Goal: Find contact information: Find contact information

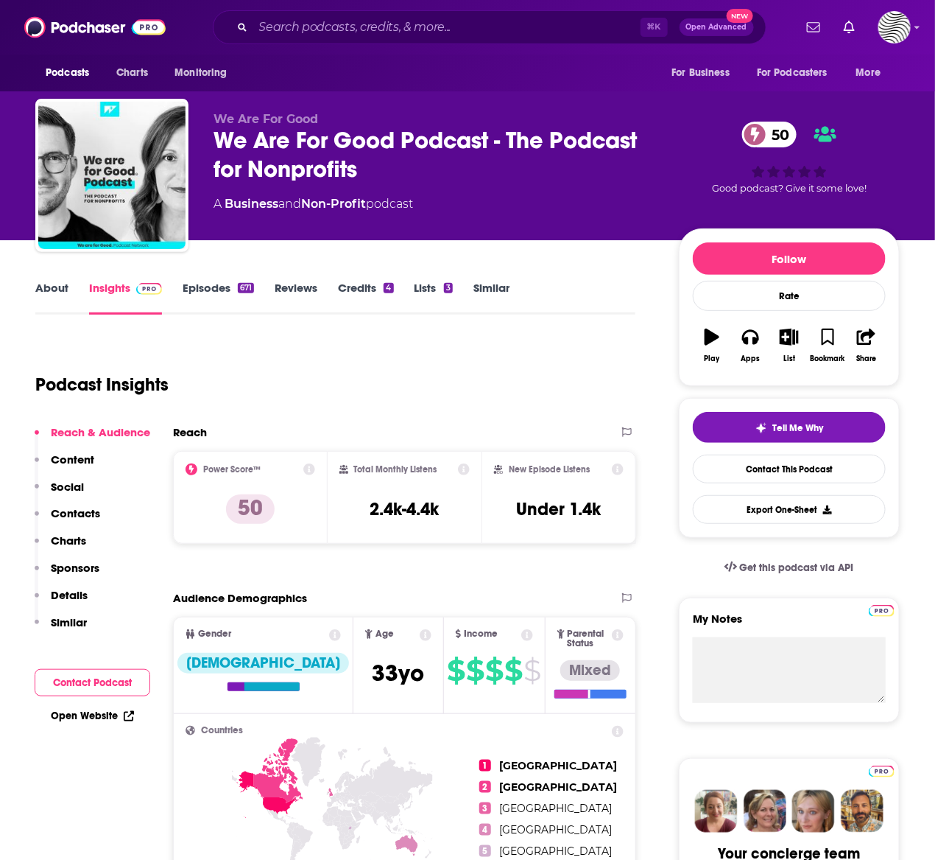
click at [320, 27] on input "Search podcasts, credits, & more..." at bounding box center [446, 27] width 387 height 24
click at [214, 289] on link "Episodes 671" at bounding box center [218, 298] width 71 height 34
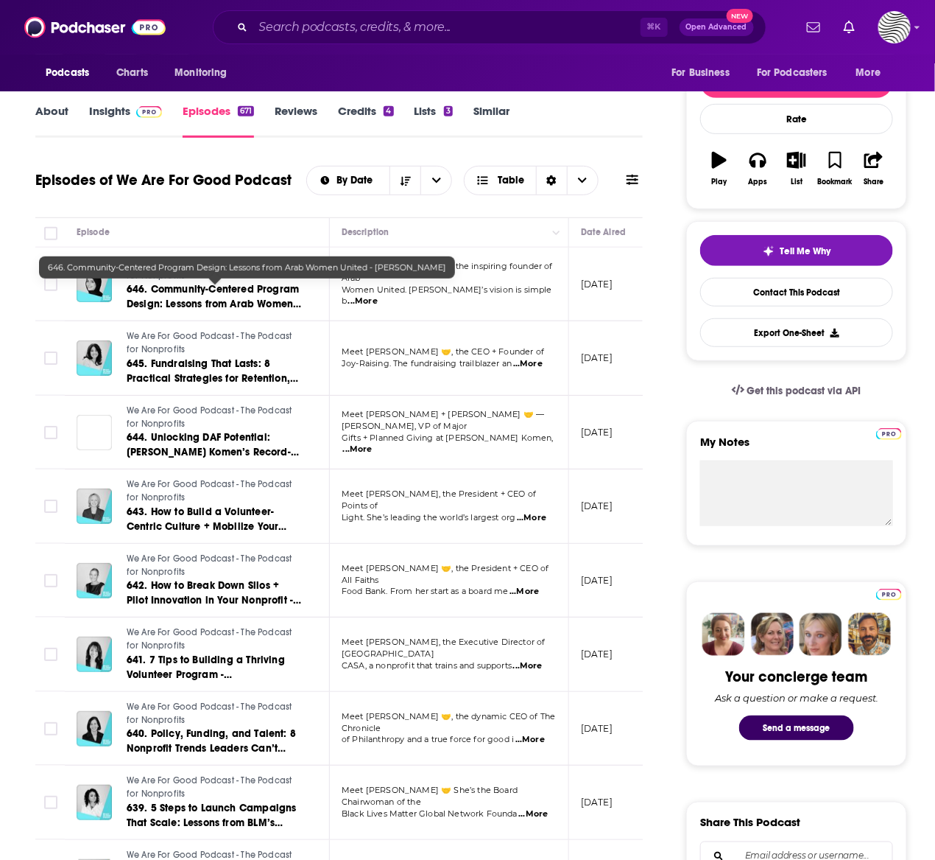
scroll to position [155, 0]
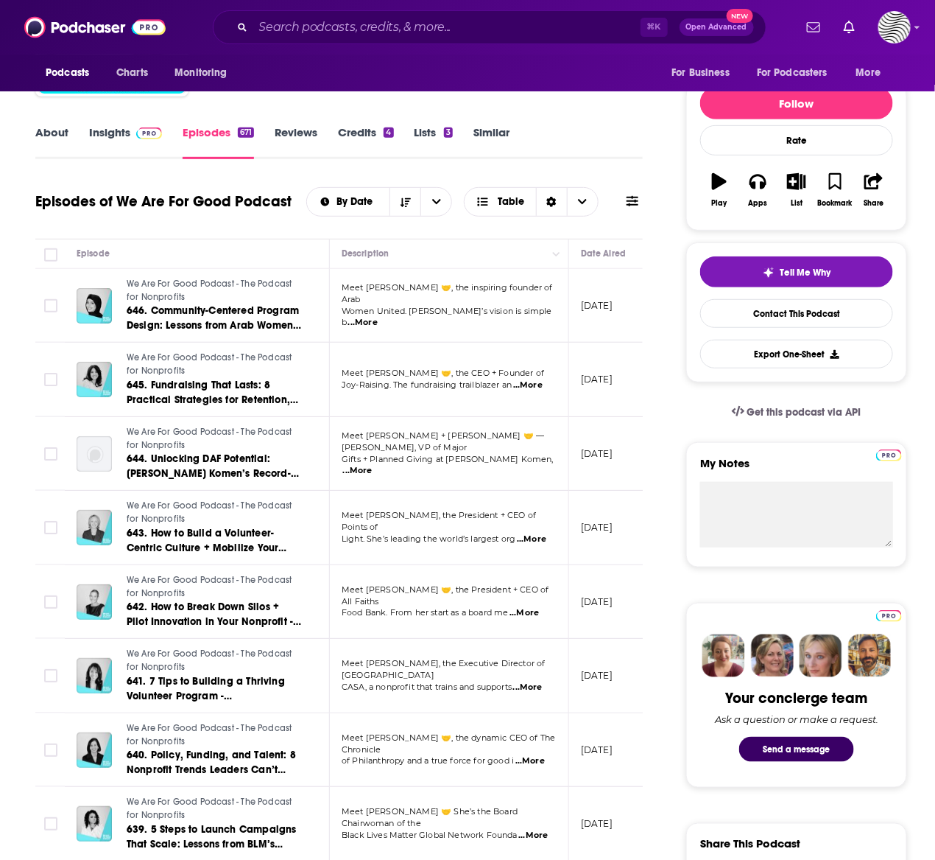
click at [105, 136] on link "Insights" at bounding box center [125, 142] width 73 height 34
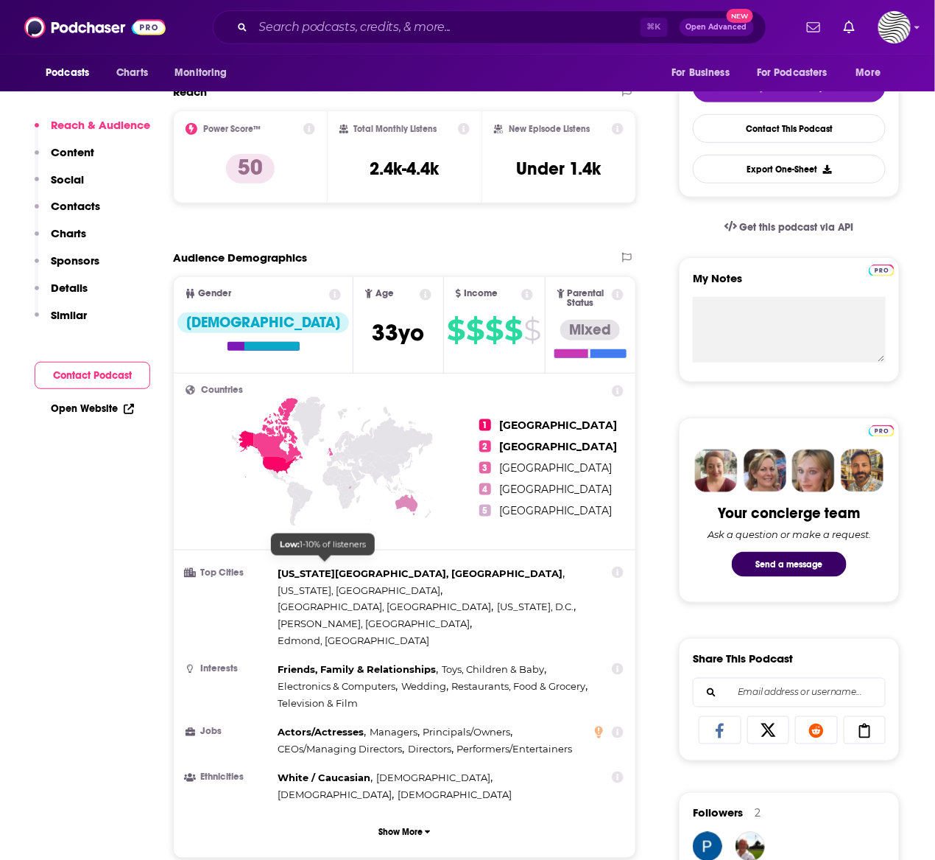
scroll to position [1008, 0]
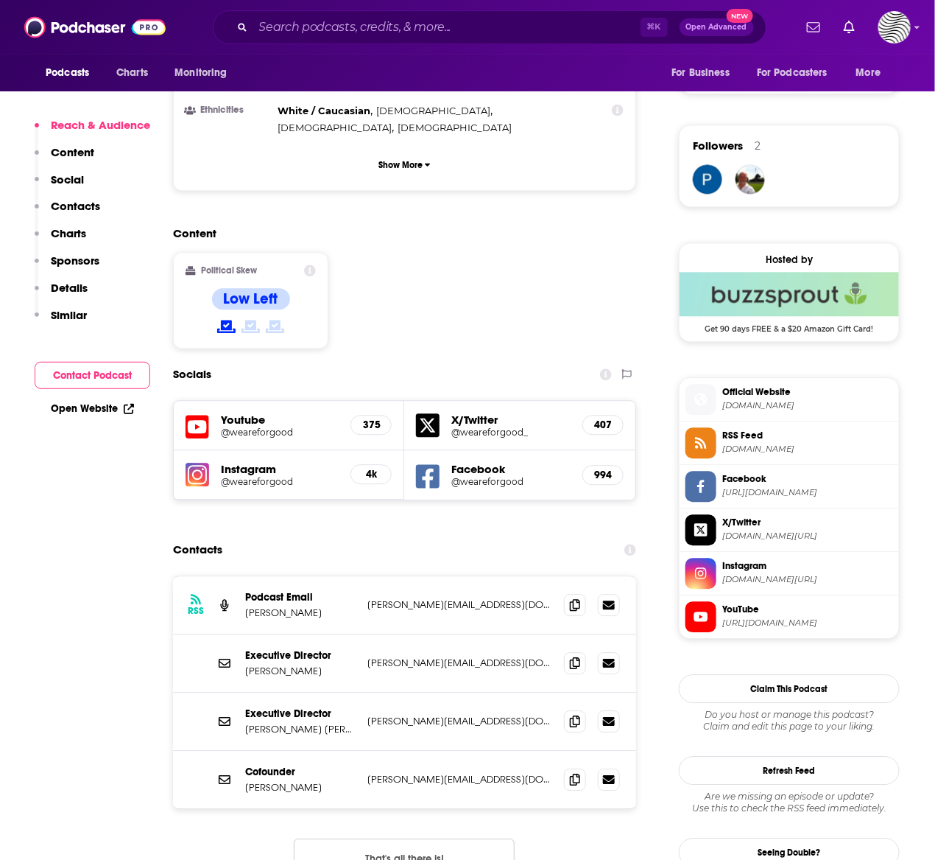
click at [95, 376] on button "Contact Podcast" at bounding box center [93, 375] width 116 height 27
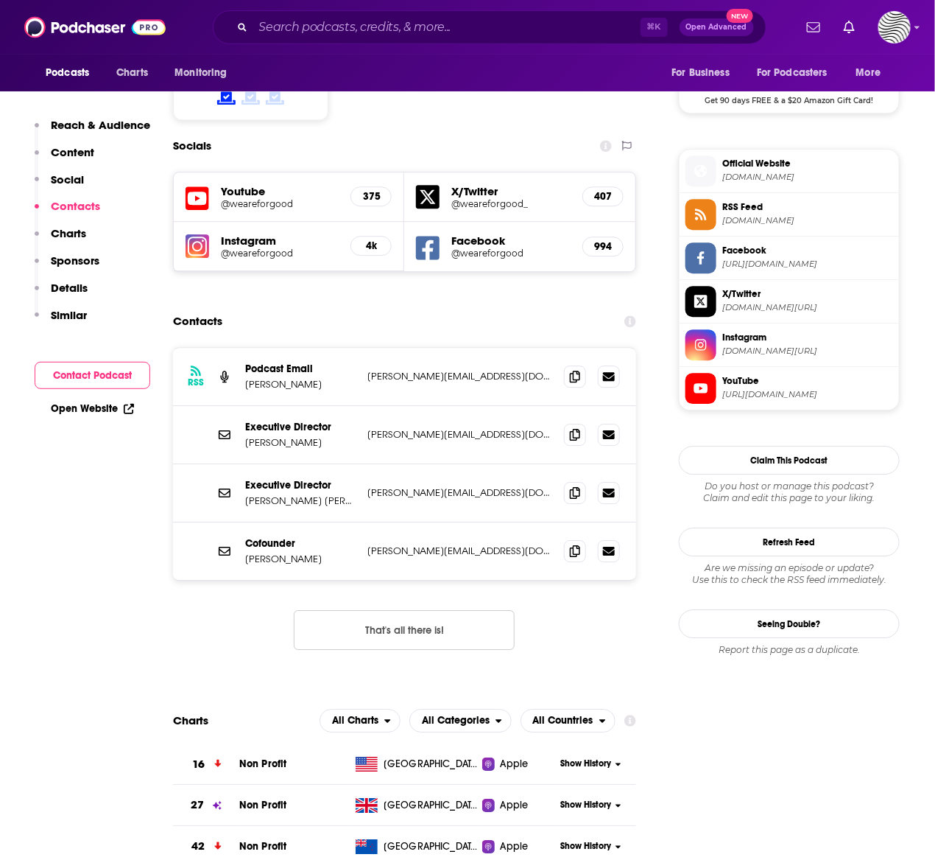
scroll to position [1261, 0]
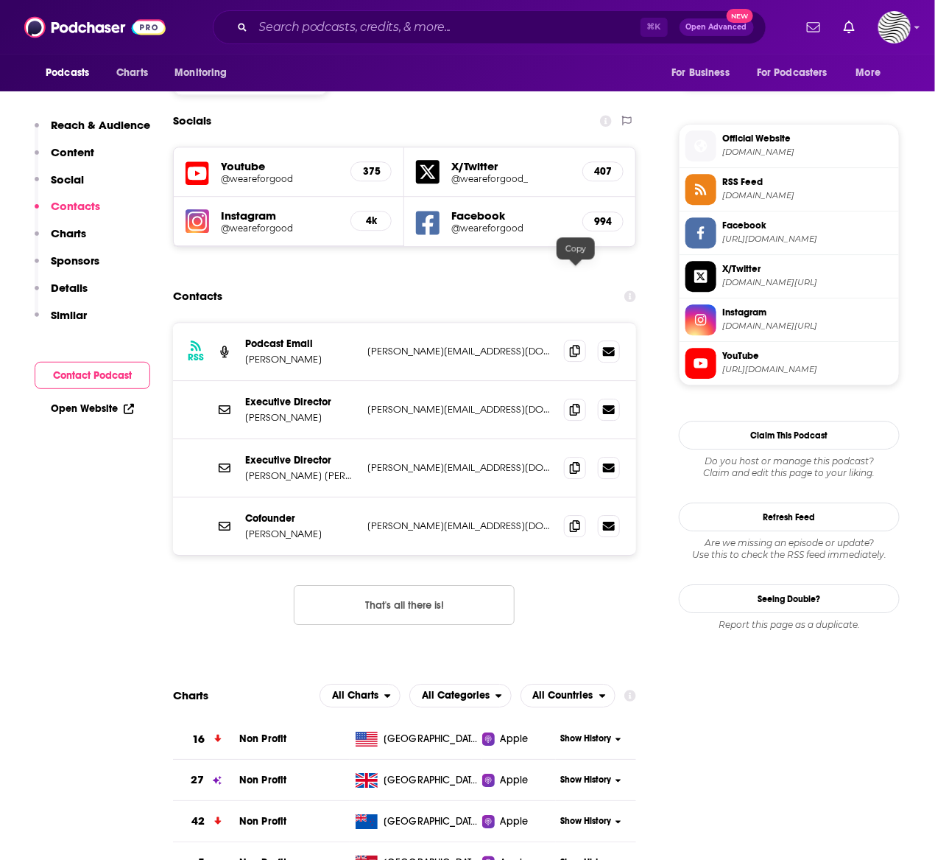
click at [573, 345] on icon at bounding box center [575, 351] width 10 height 12
drag, startPoint x: 315, startPoint y: 340, endPoint x: 243, endPoint y: 337, distance: 72.2
click at [243, 381] on div "Executive Director Julie Confer julie@weareforgood.com julie@weareforgood.com" at bounding box center [404, 410] width 463 height 58
copy p "[PERSON_NAME]"
click at [336, 396] on p "Executive Director" at bounding box center [300, 402] width 110 height 13
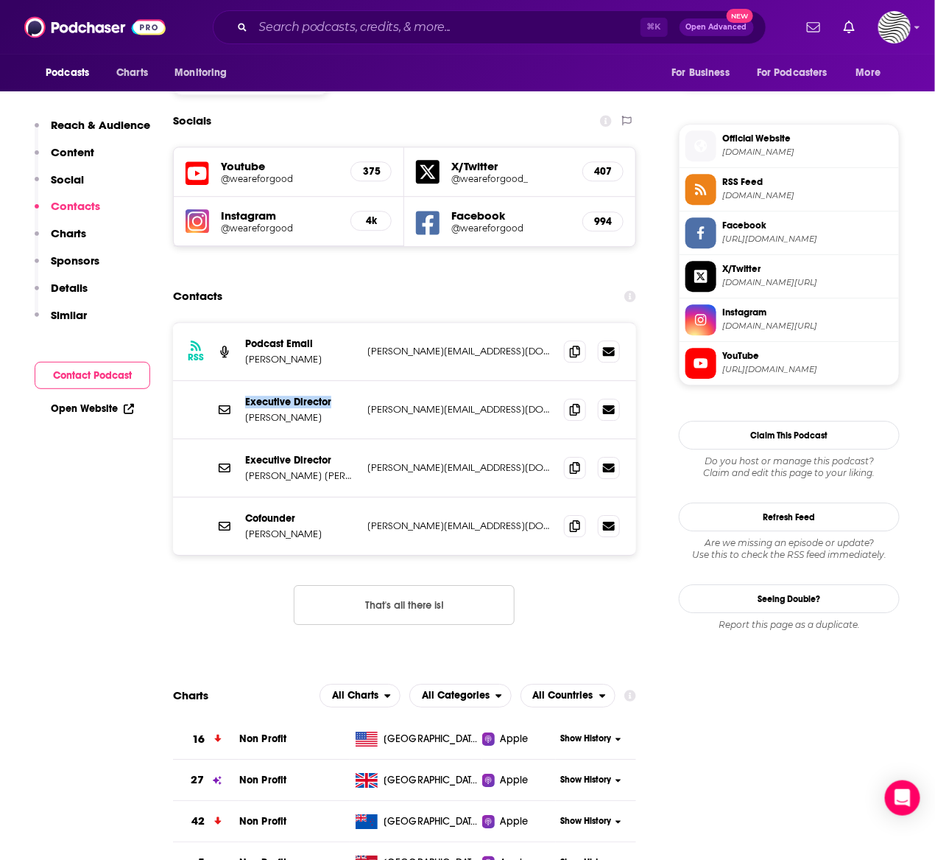
drag, startPoint x: 337, startPoint y: 326, endPoint x: 246, endPoint y: 329, distance: 91.4
click at [246, 396] on p "Executive Director" at bounding box center [300, 402] width 110 height 13
copy p "Executive Director"
copy p "[PERSON_NAME]"
drag, startPoint x: 318, startPoint y: 457, endPoint x: 245, endPoint y: 457, distance: 73.7
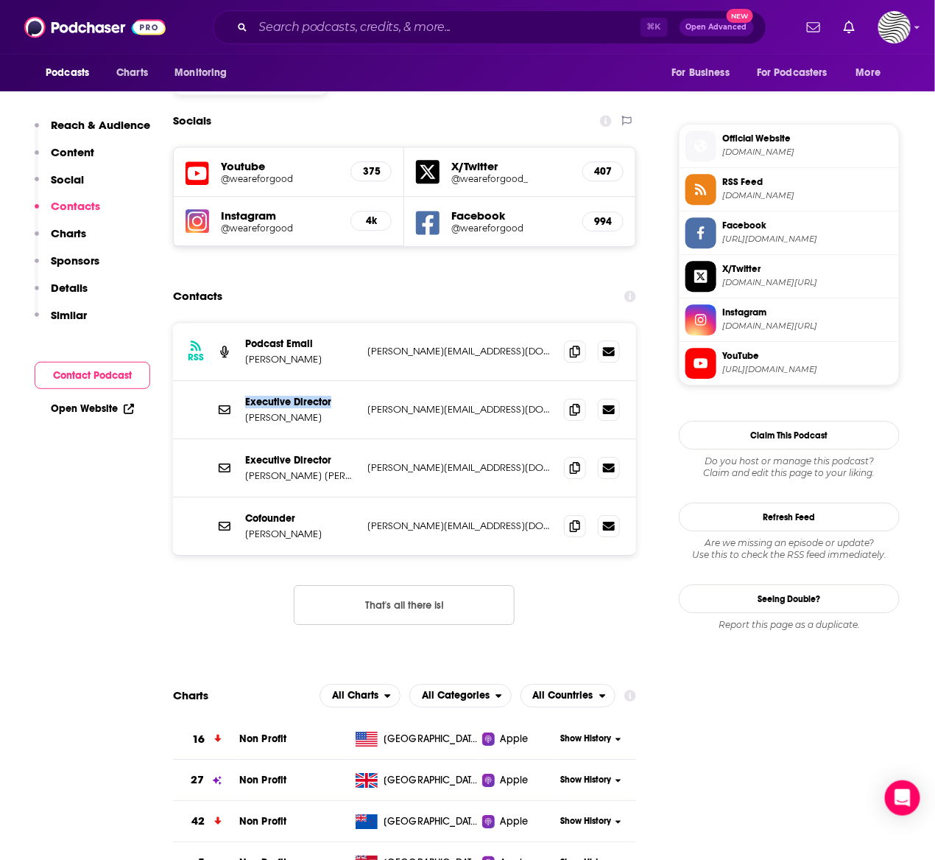
click at [245, 527] on p "[PERSON_NAME]" at bounding box center [300, 533] width 110 height 13
click at [570, 519] on icon at bounding box center [575, 525] width 10 height 12
click at [320, 36] on input "Search podcasts, credits, & more..." at bounding box center [446, 27] width 387 height 24
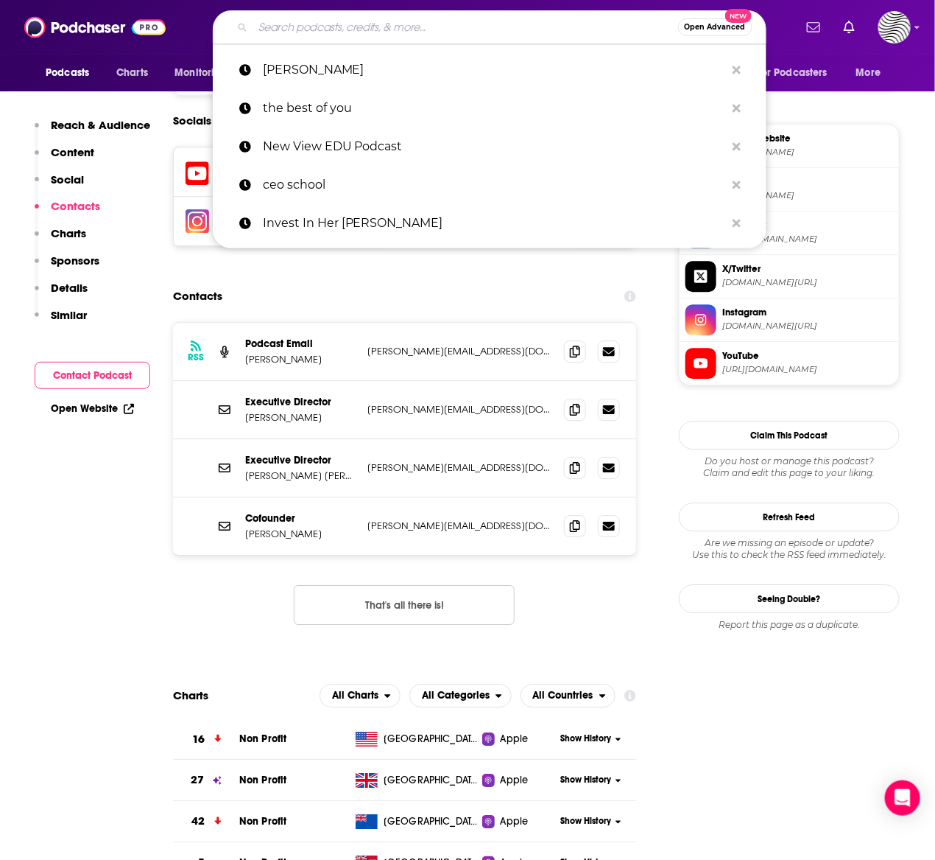
paste input "CEO School"
type input "CEO School"
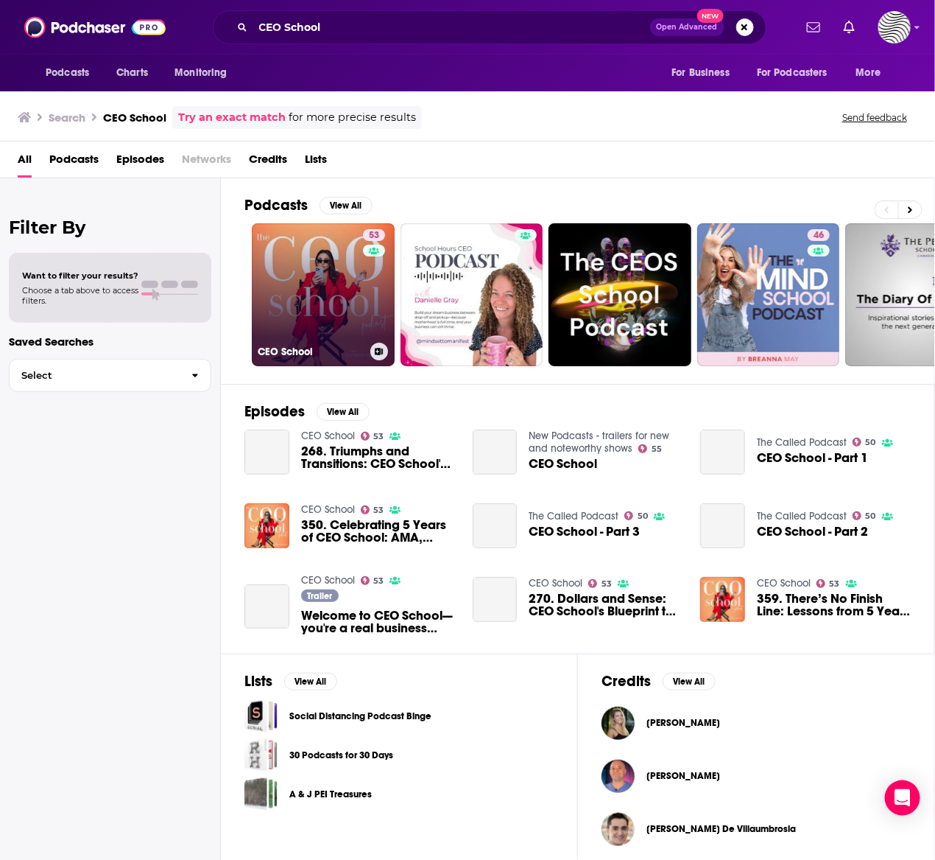
click at [348, 328] on link "53 CEO School" at bounding box center [323, 294] width 143 height 143
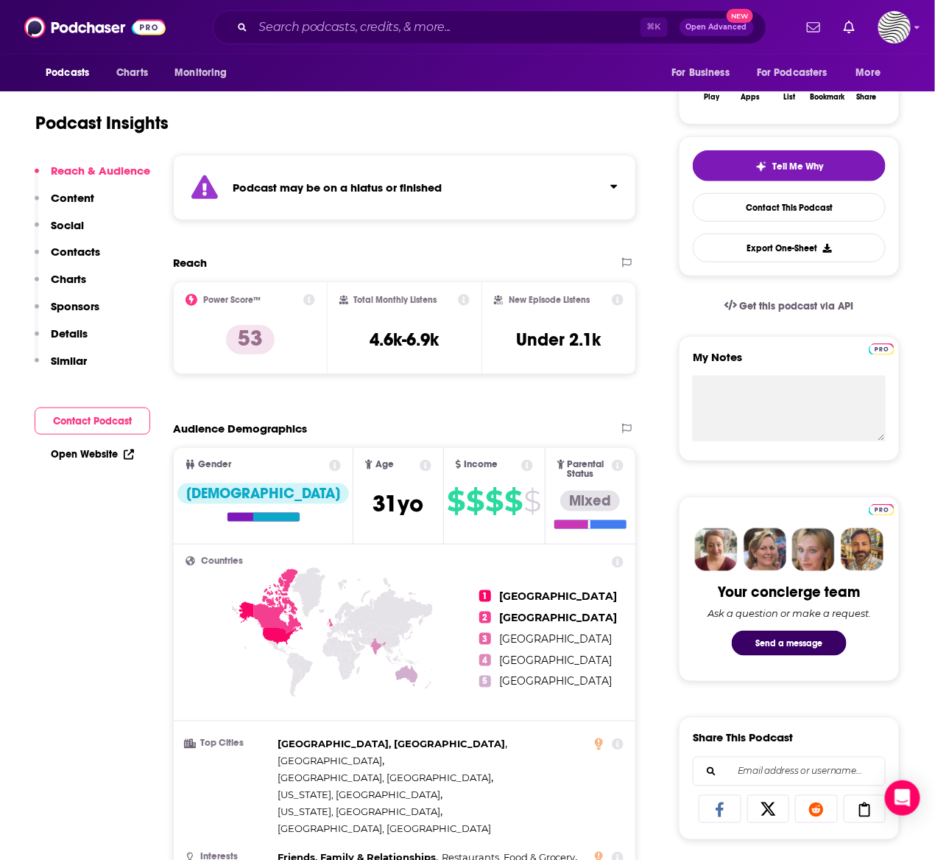
click at [87, 199] on p "Content" at bounding box center [72, 198] width 43 height 14
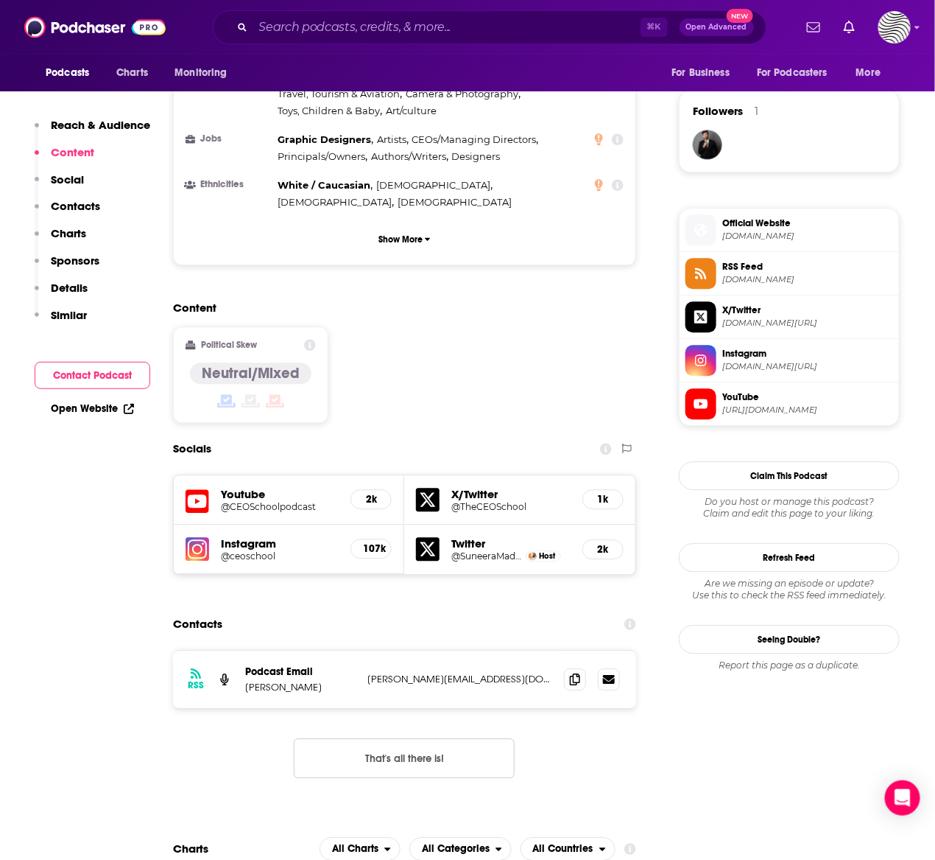
scroll to position [1045, 0]
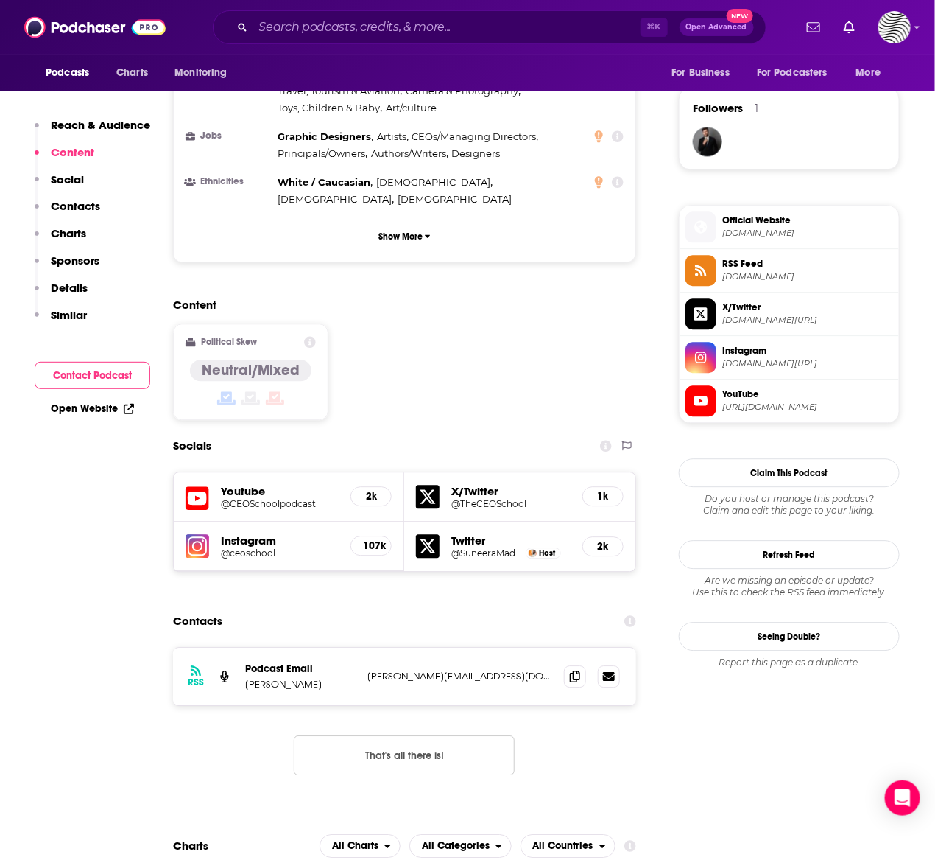
click at [67, 183] on p "Social" at bounding box center [67, 179] width 33 height 14
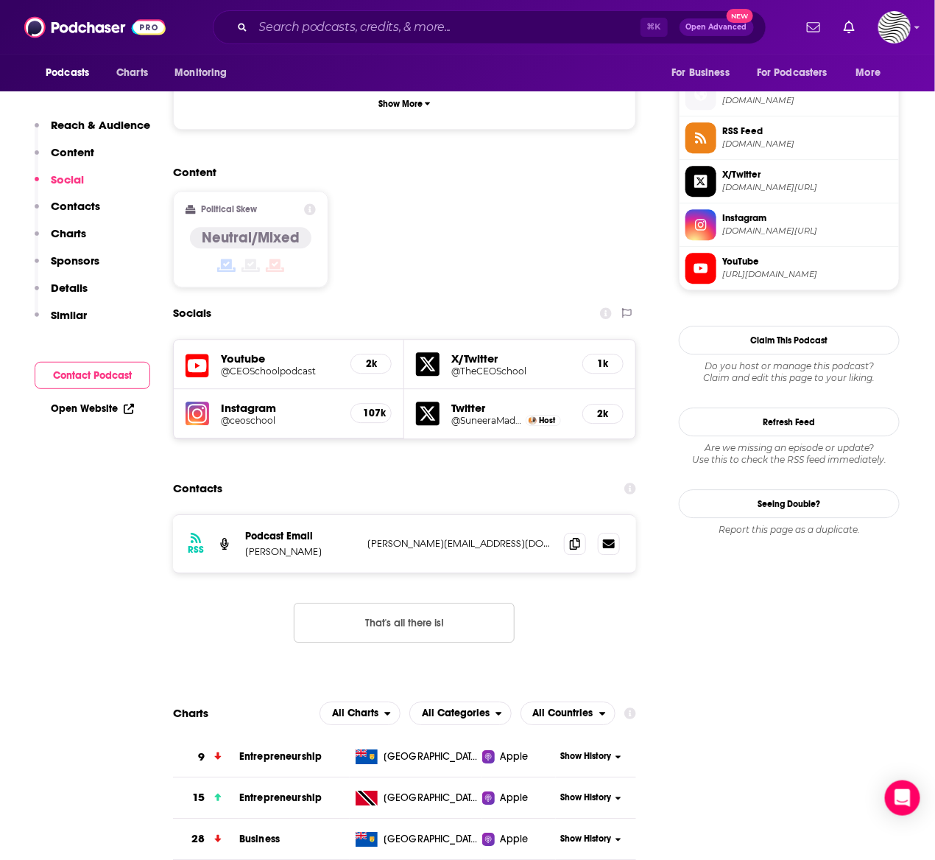
scroll to position [0, 0]
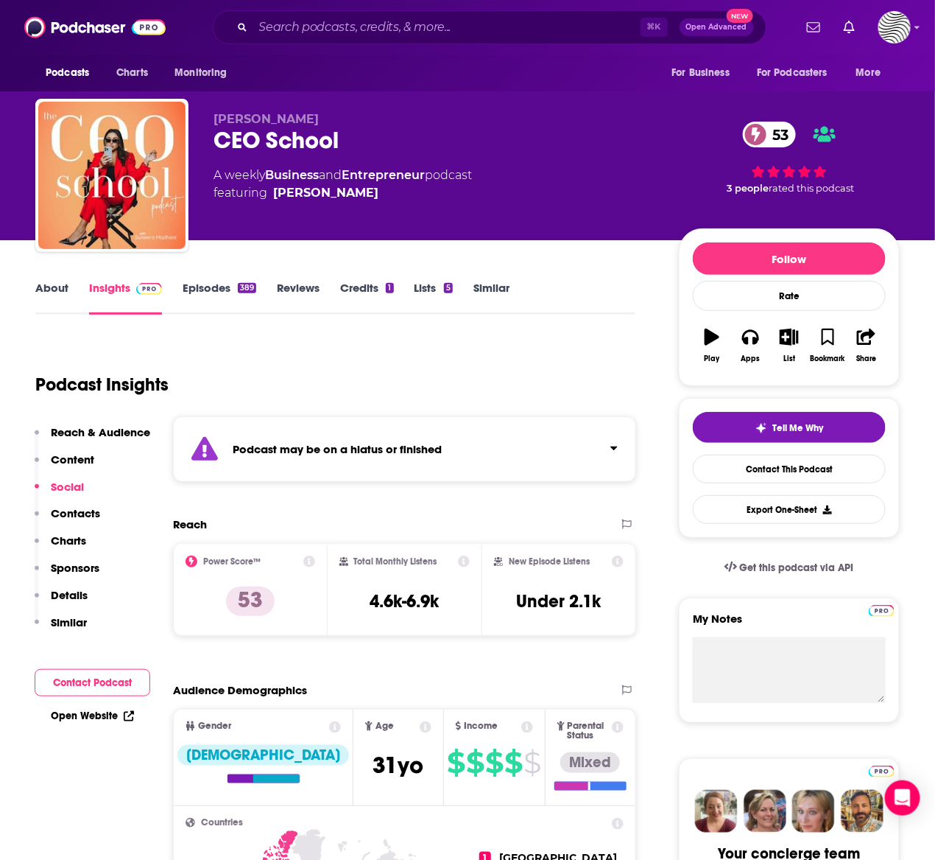
click at [208, 293] on link "Episodes 389" at bounding box center [220, 298] width 74 height 34
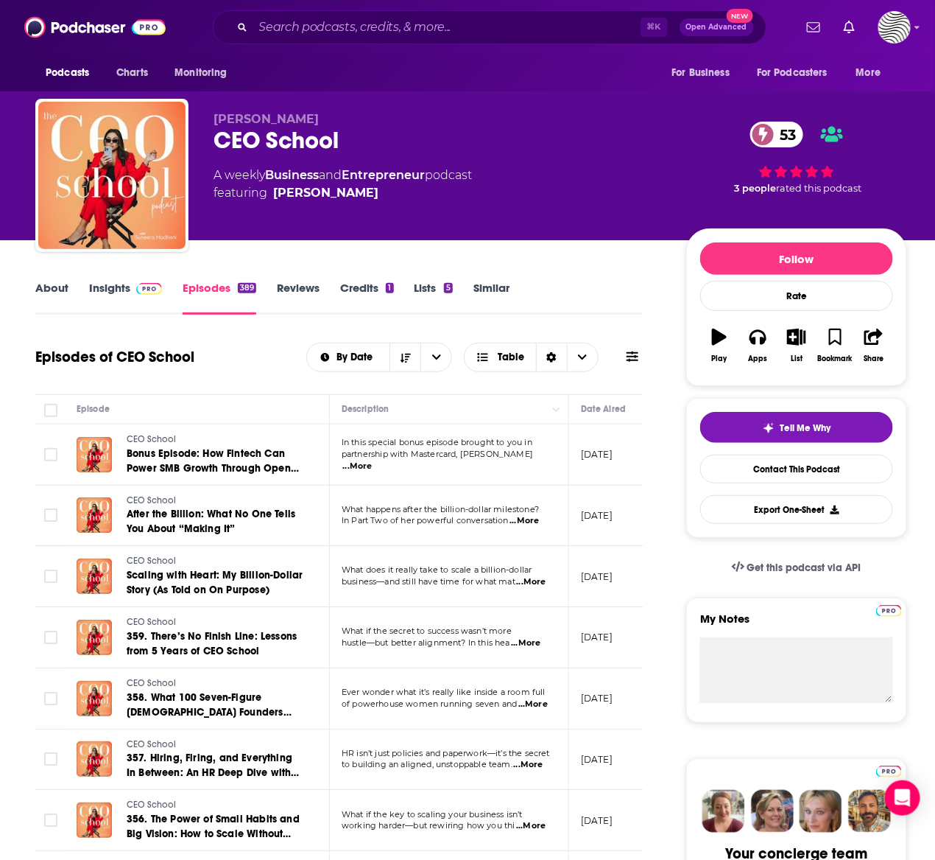
click at [358, 130] on div "CEO School 53" at bounding box center [438, 140] width 449 height 29
drag, startPoint x: 357, startPoint y: 132, endPoint x: 211, endPoint y: 133, distance: 146.6
click at [211, 133] on div "Suneera Madhani CEO School 53 A weekly Business and Entrepreneur podcast featur…" at bounding box center [471, 178] width 872 height 159
copy div "CEO School 53"
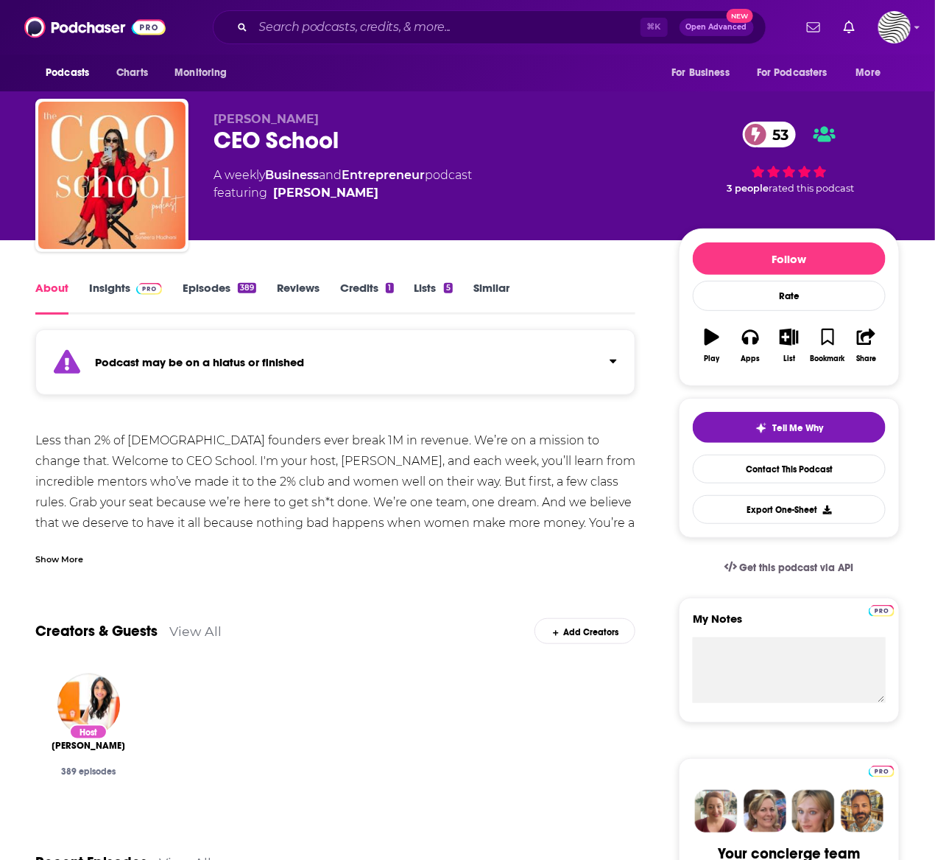
click at [122, 294] on link "Insights" at bounding box center [125, 298] width 73 height 34
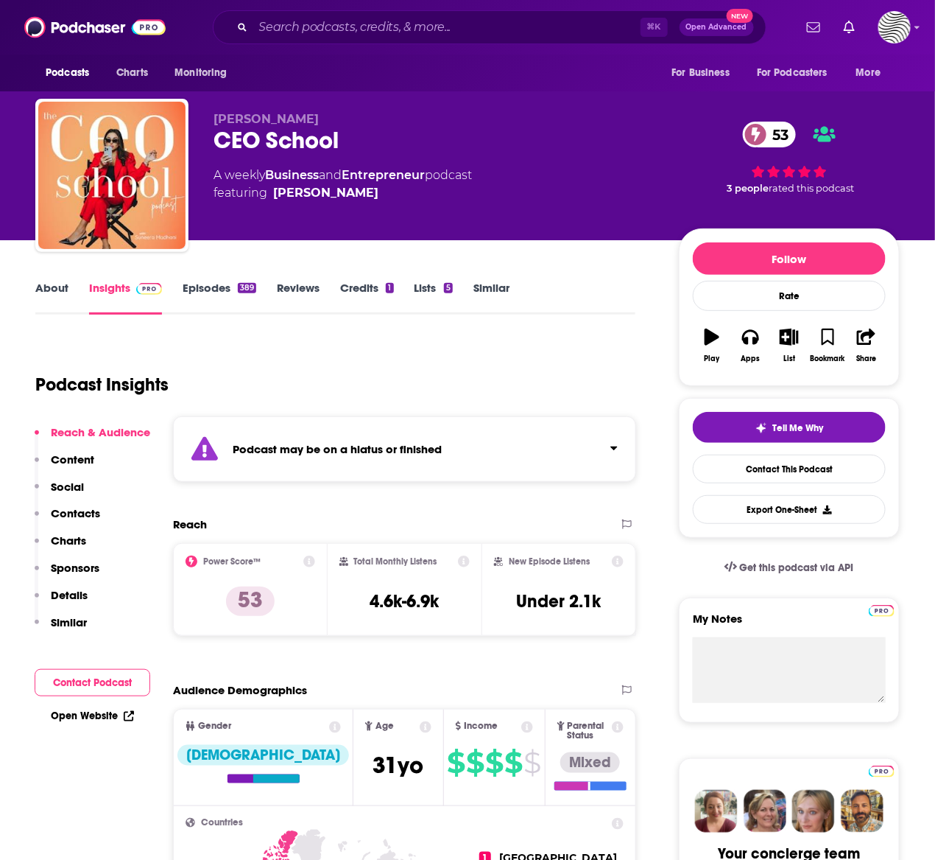
click at [80, 678] on button "Contact Podcast" at bounding box center [93, 682] width 116 height 27
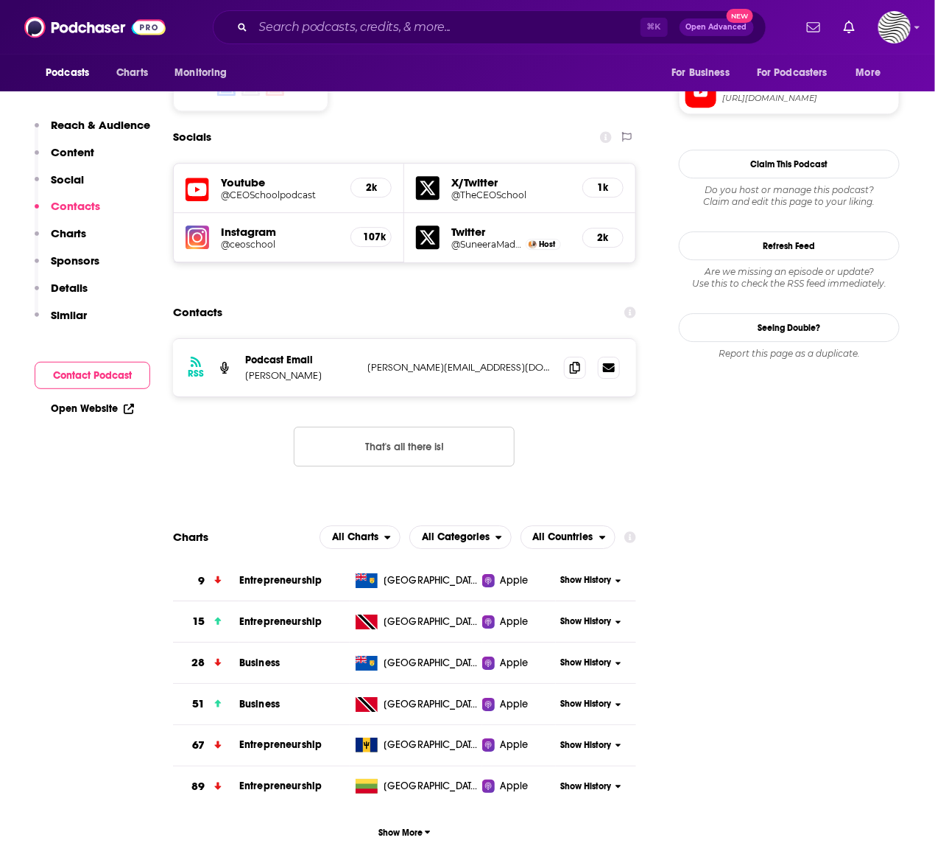
scroll to position [1355, 0]
click at [577, 360] on icon at bounding box center [575, 366] width 10 height 12
drag, startPoint x: 331, startPoint y: 284, endPoint x: 243, endPoint y: 283, distance: 87.7
click at [243, 338] on div "RSS Podcast Email Suneera Madhani cameron@storyon.co cameron@storyon.co" at bounding box center [404, 366] width 463 height 57
copy p "Suneera Madhani"
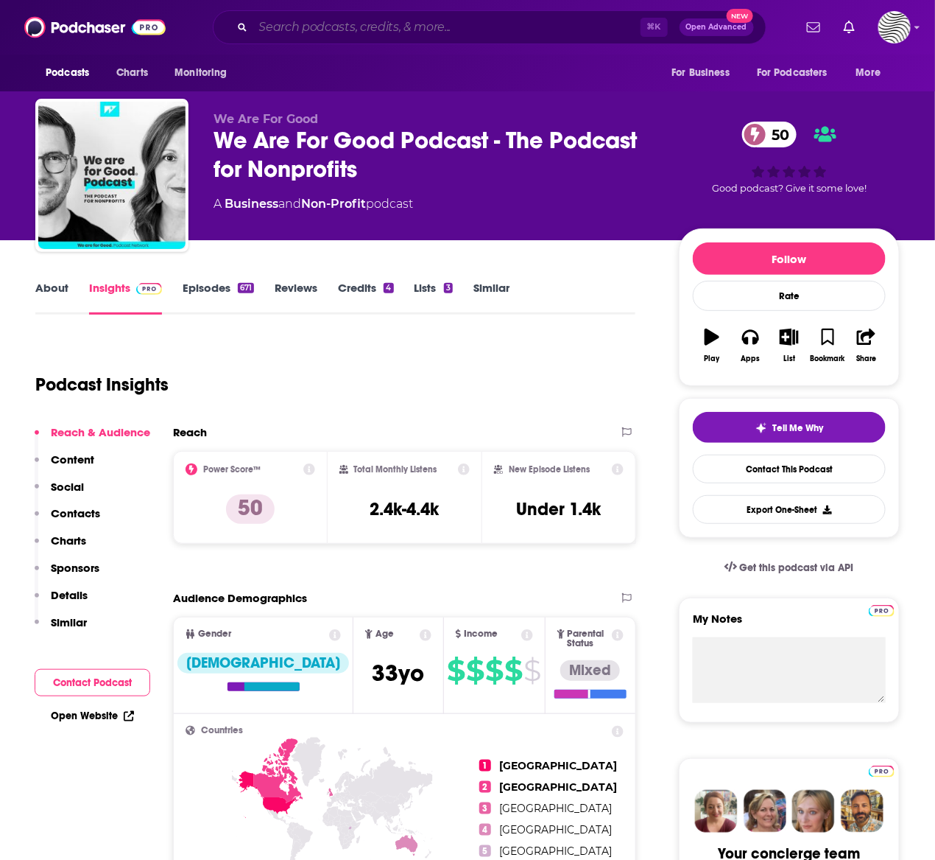
click at [284, 37] on input "Search podcasts, credits, & more..." at bounding box center [446, 27] width 387 height 24
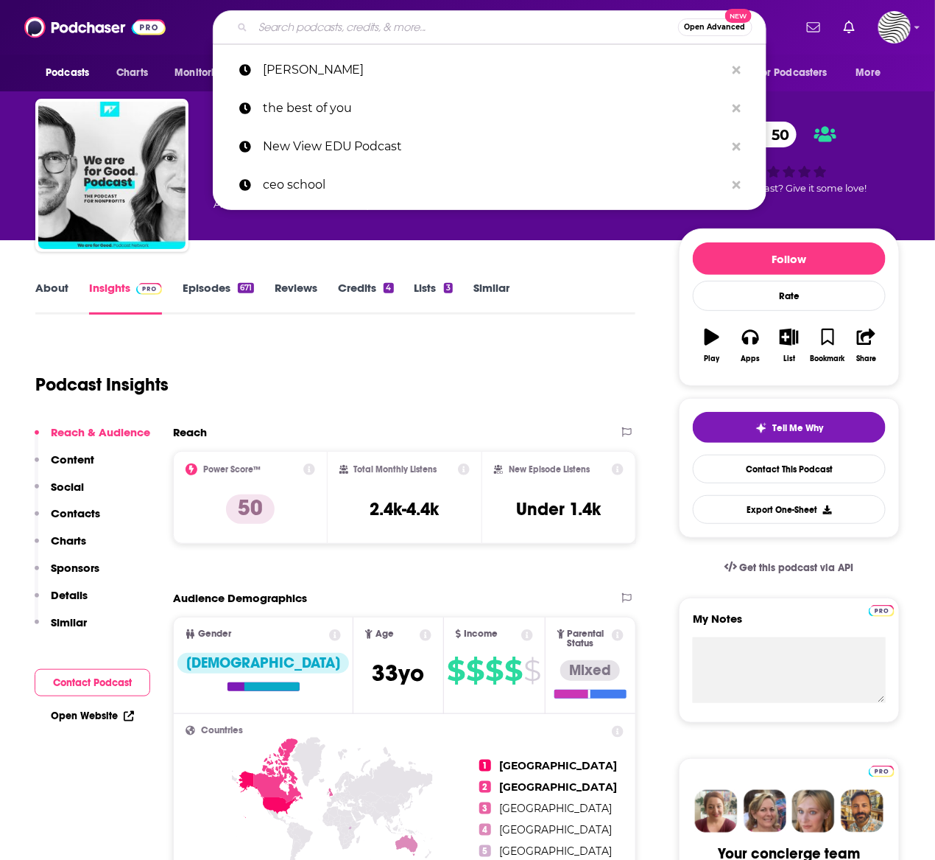
paste input "HBS Managing The Future of Work"
type input "HBS Managing The Future of Work"
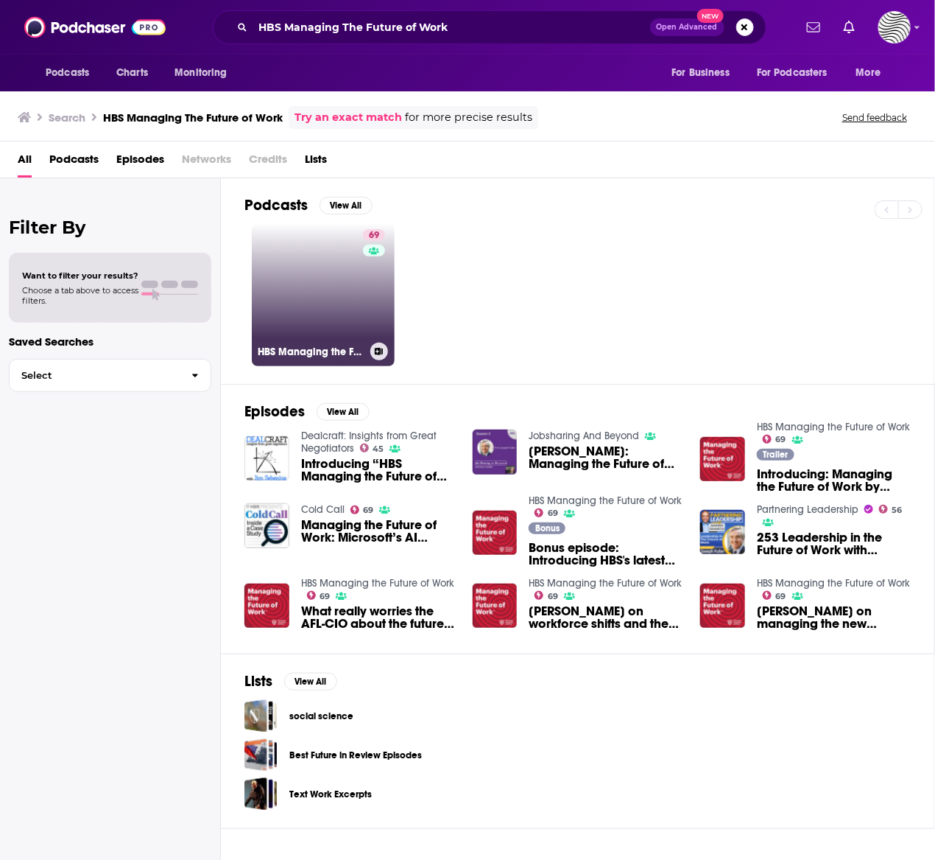
click at [323, 339] on link "69 HBS Managing the Future of Work" at bounding box center [323, 294] width 143 height 143
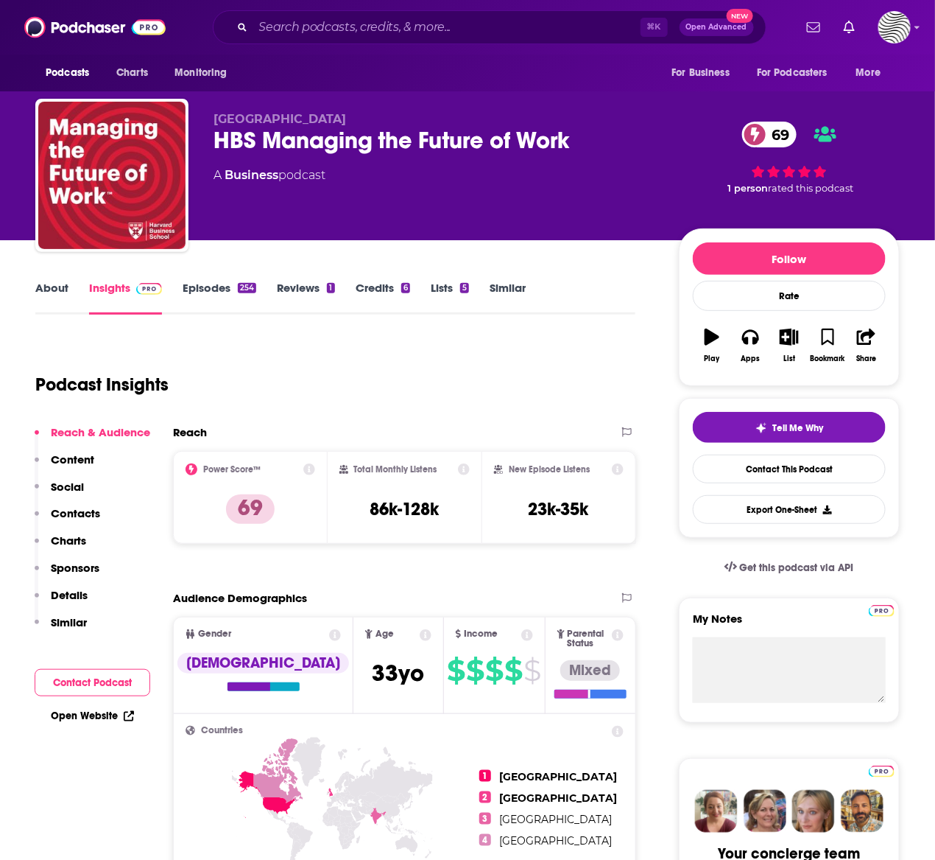
click at [110, 684] on button "Contact Podcast" at bounding box center [93, 682] width 116 height 27
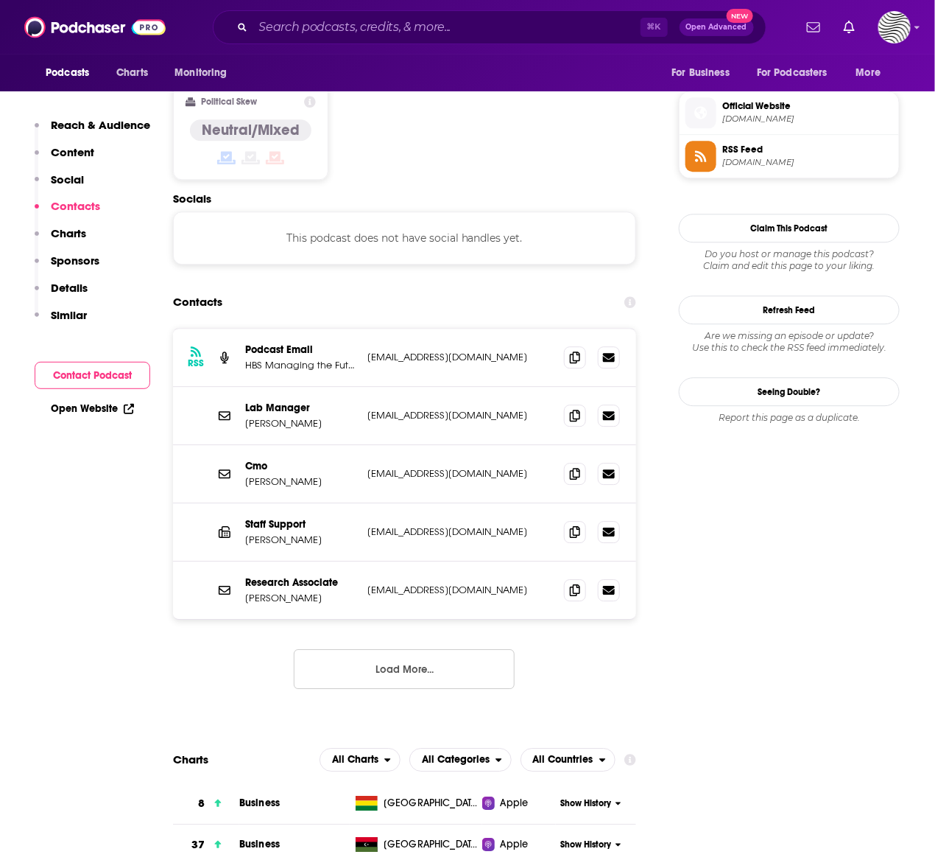
scroll to position [1167, 0]
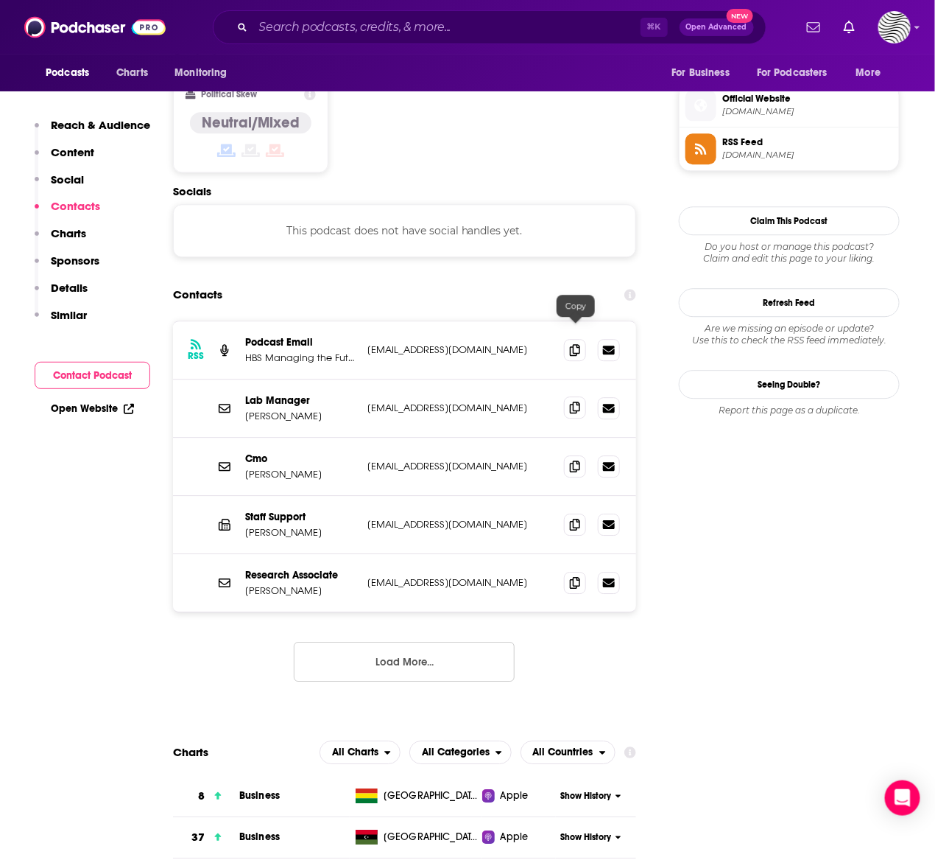
click at [577, 396] on span at bounding box center [575, 407] width 22 height 22
drag, startPoint x: 458, startPoint y: 329, endPoint x: 383, endPoint y: 329, distance: 75.1
click at [385, 401] on p "[EMAIL_ADDRESS][DOMAIN_NAME]" at bounding box center [460, 407] width 185 height 13
drag, startPoint x: 313, startPoint y: 340, endPoint x: 239, endPoint y: 340, distance: 74.4
click at [239, 379] on div "Lab Manager [PERSON_NAME] [EMAIL_ADDRESS][DOMAIN_NAME] [EMAIL_ADDRESS][DOMAIN_N…" at bounding box center [404, 408] width 463 height 58
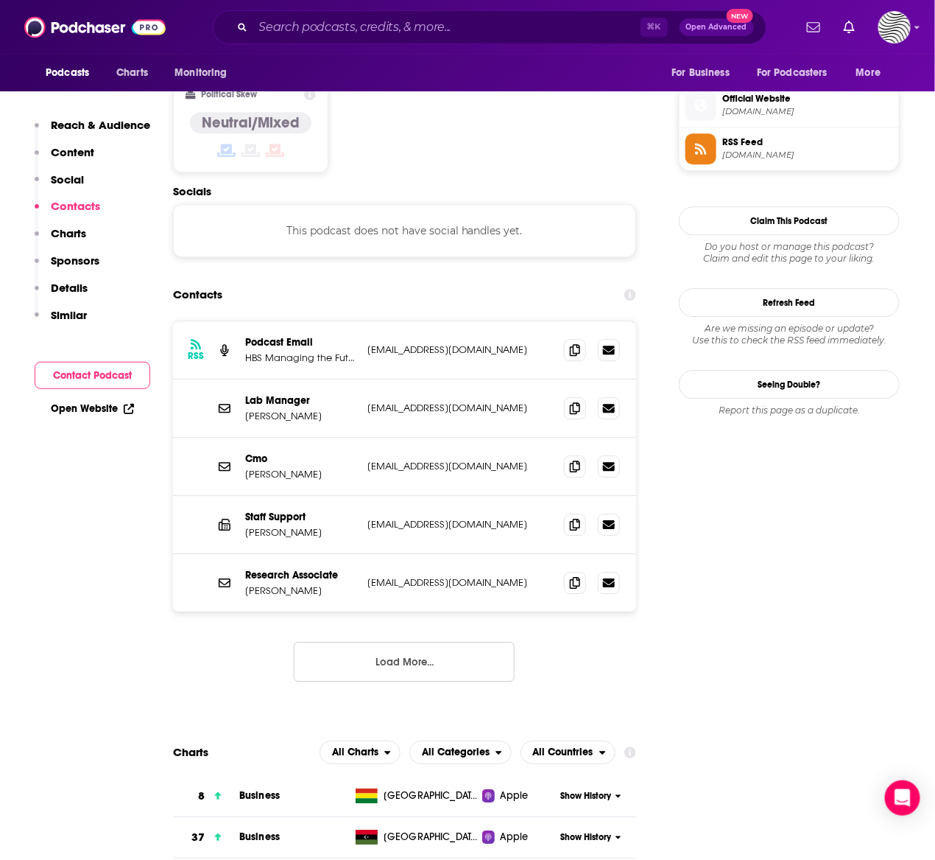
click at [289, 379] on div "Lab Manager [PERSON_NAME] [EMAIL_ADDRESS][DOMAIN_NAME] [EMAIL_ADDRESS][DOMAIN_N…" at bounding box center [404, 408] width 463 height 58
drag, startPoint x: 327, startPoint y: 345, endPoint x: 245, endPoint y: 335, distance: 83.1
click at [245, 379] on div "Lab Manager [PERSON_NAME] [EMAIL_ADDRESS][DOMAIN_NAME] [EMAIL_ADDRESS][DOMAIN_N…" at bounding box center [404, 408] width 463 height 58
copy p "[PERSON_NAME]"
drag, startPoint x: 322, startPoint y: 402, endPoint x: 241, endPoint y: 401, distance: 81.0
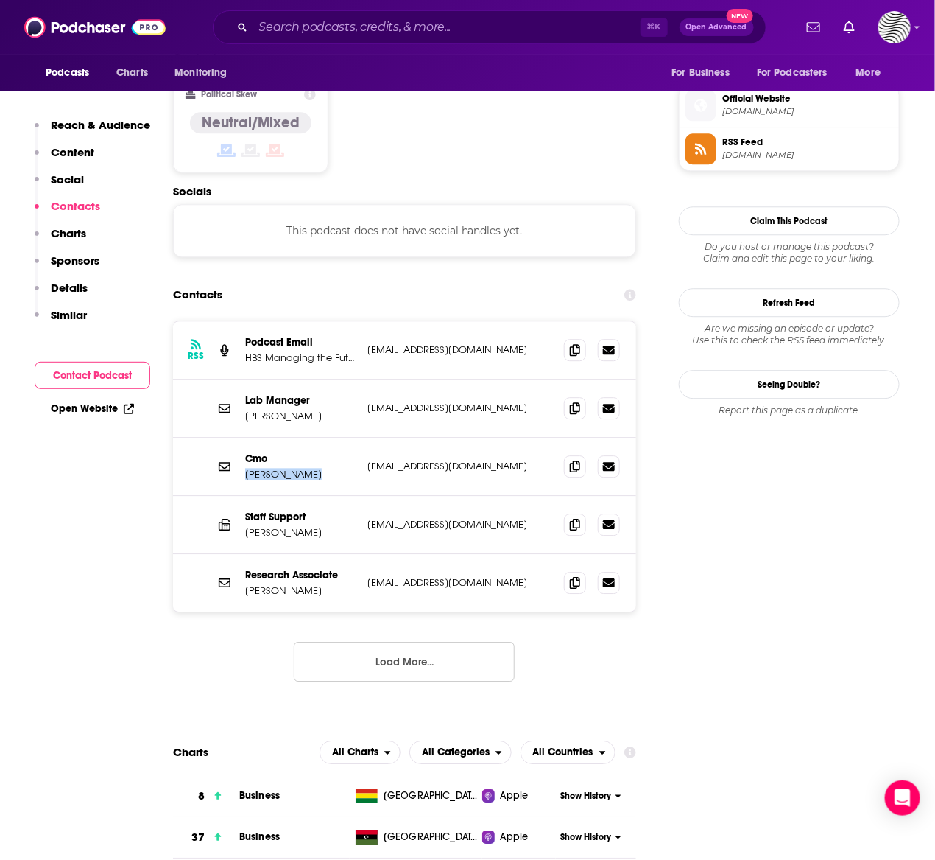
click at [240, 438] on div "[PERSON_NAME] [EMAIL_ADDRESS][DOMAIN_NAME] [EMAIL_ADDRESS][DOMAIN_NAME]" at bounding box center [404, 467] width 463 height 58
copy p "[PERSON_NAME]"
click at [583, 454] on span at bounding box center [575, 465] width 22 height 22
click at [304, 33] on input "Search podcasts, credits, & more..." at bounding box center [446, 27] width 387 height 24
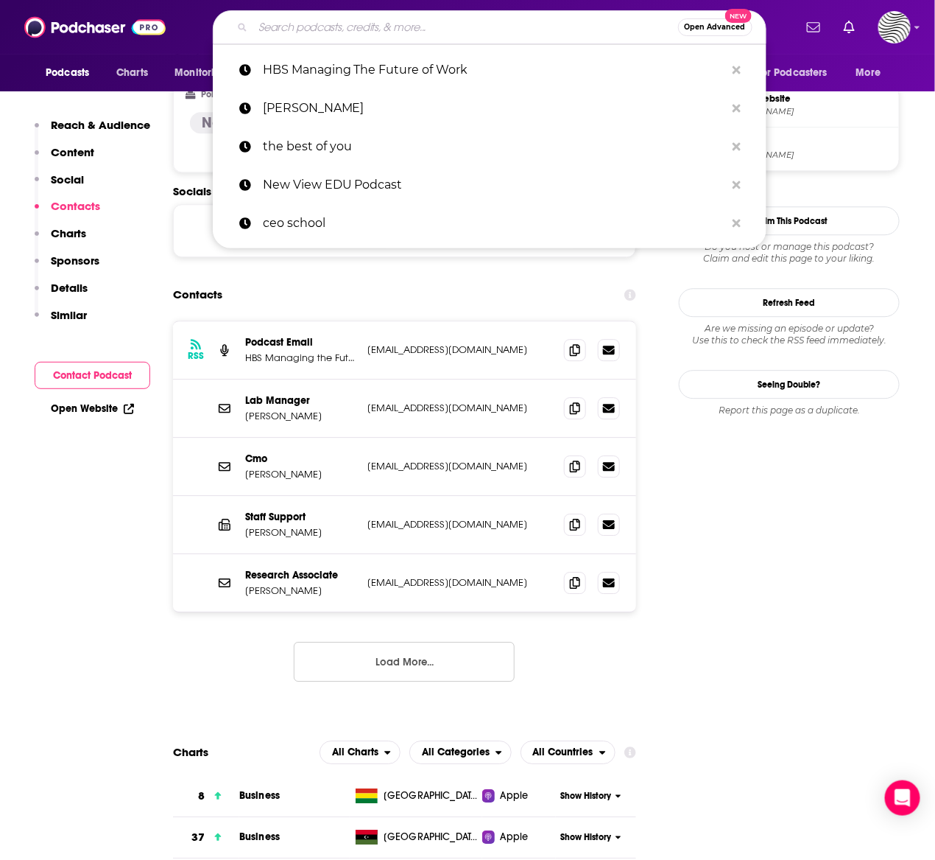
paste input "UC Berkeley The Future of Work"
type input "UC Berkeley The Future of Work"
